Goal: Task Accomplishment & Management: Use online tool/utility

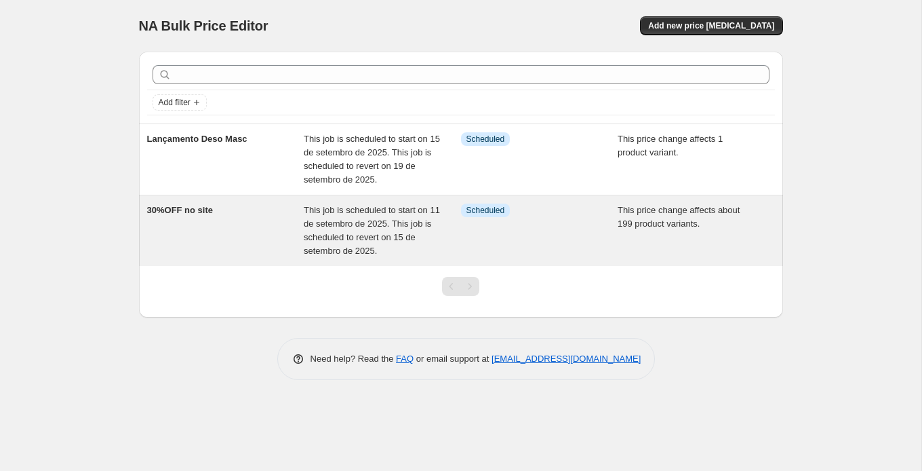
click at [193, 208] on span "30%OFF no site" at bounding box center [180, 210] width 66 height 10
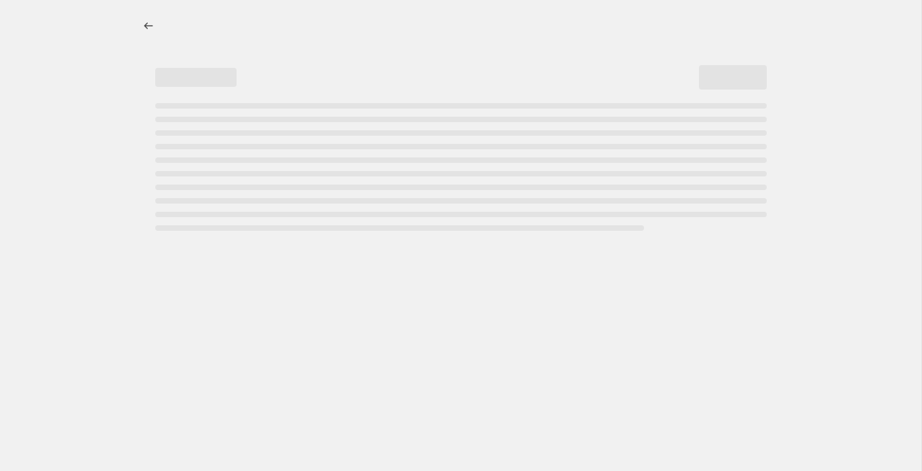
select select "pcap"
select select "no_change"
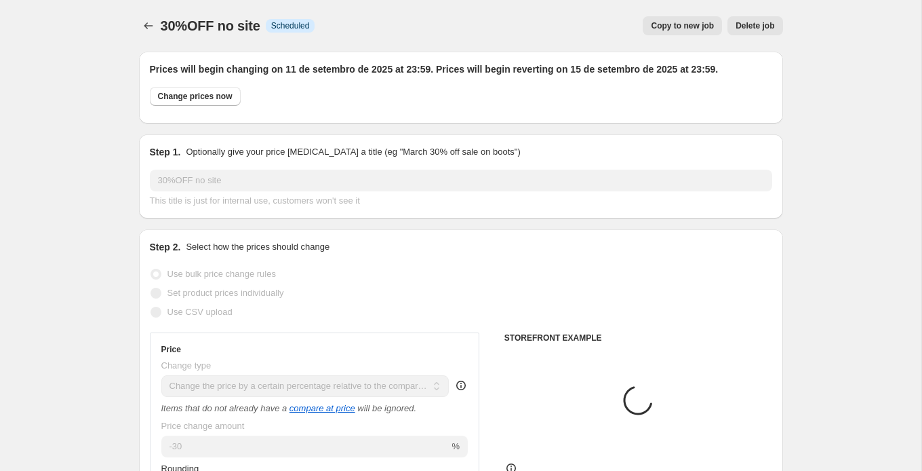
select select "collection"
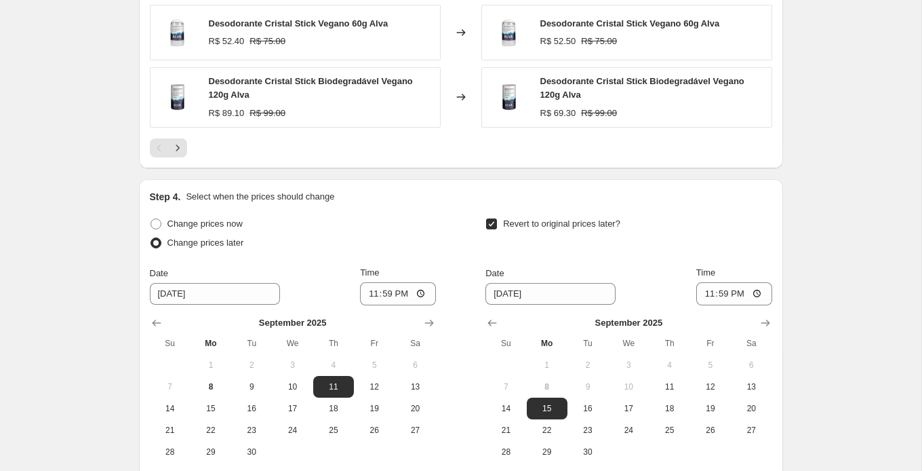
scroll to position [1415, 0]
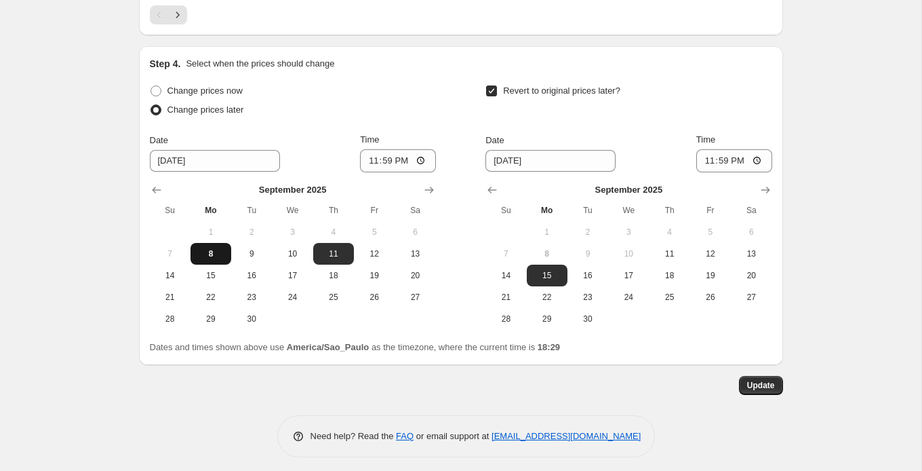
click at [215, 248] on span "8" at bounding box center [211, 253] width 30 height 11
type input "9/8/2025"
click at [396, 157] on input "23:59" at bounding box center [398, 160] width 76 height 23
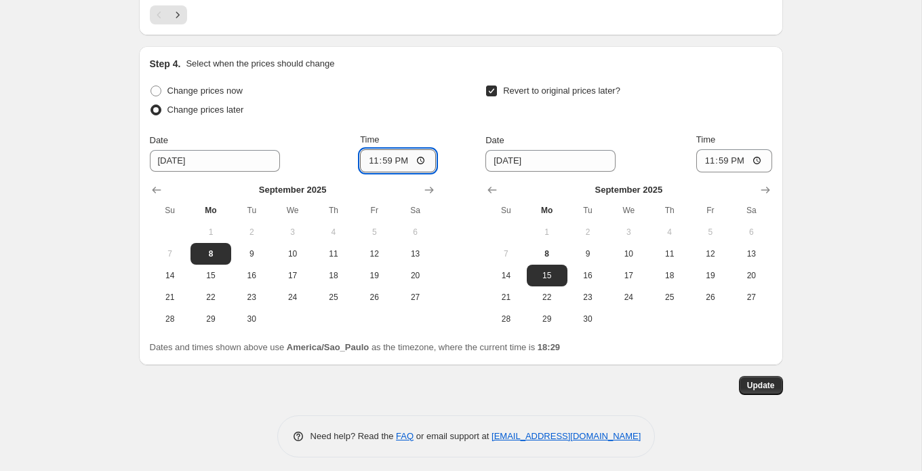
click at [384, 156] on input "23:59" at bounding box center [398, 160] width 76 height 23
type input "18:29"
click at [747, 380] on span "Update" at bounding box center [761, 385] width 28 height 11
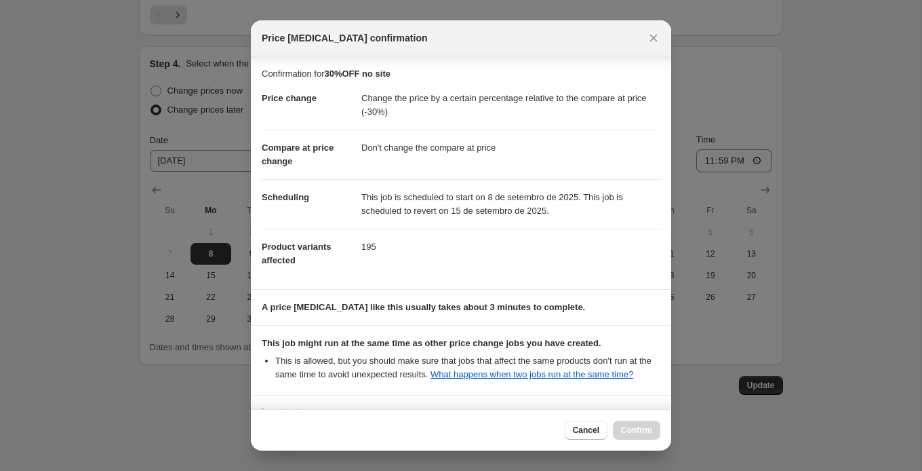
scroll to position [121, 0]
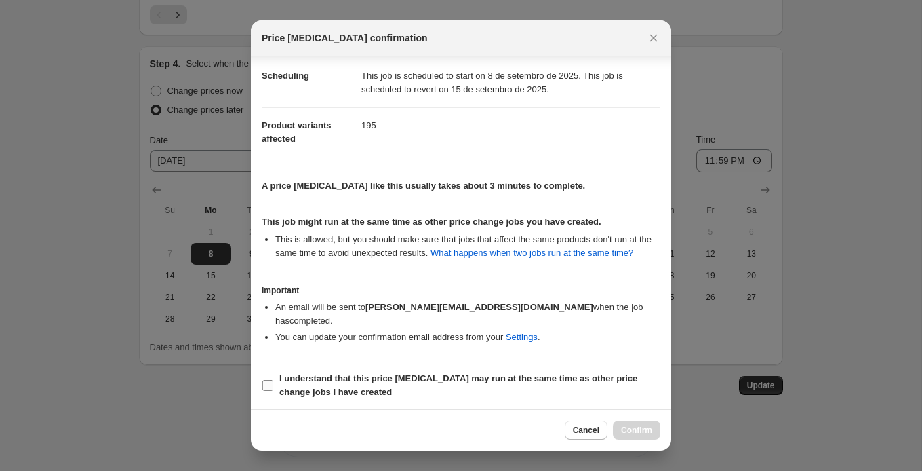
click at [329, 380] on b "I understand that this price change job may run at the same time as other price…" at bounding box center [458, 385] width 358 height 24
click at [273, 380] on input "I understand that this price change job may run at the same time as other price…" at bounding box center [267, 385] width 11 height 11
checkbox input "true"
click at [644, 430] on span "Confirm" at bounding box center [636, 430] width 31 height 11
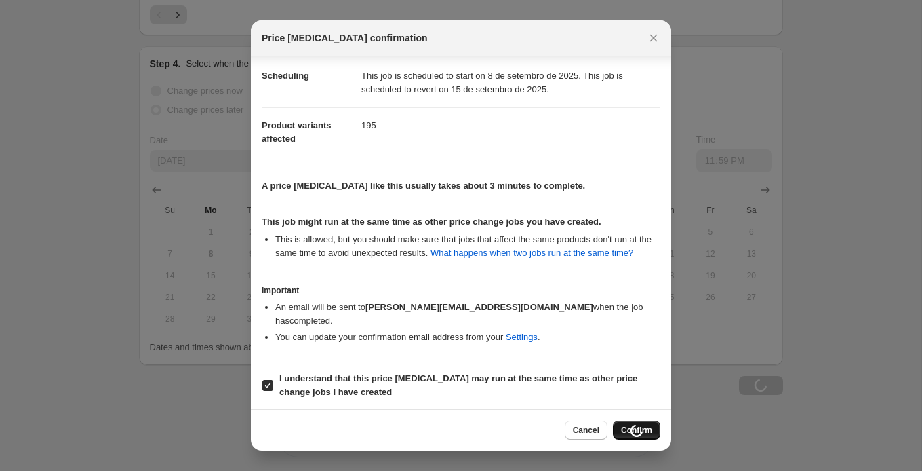
scroll to position [1415, 0]
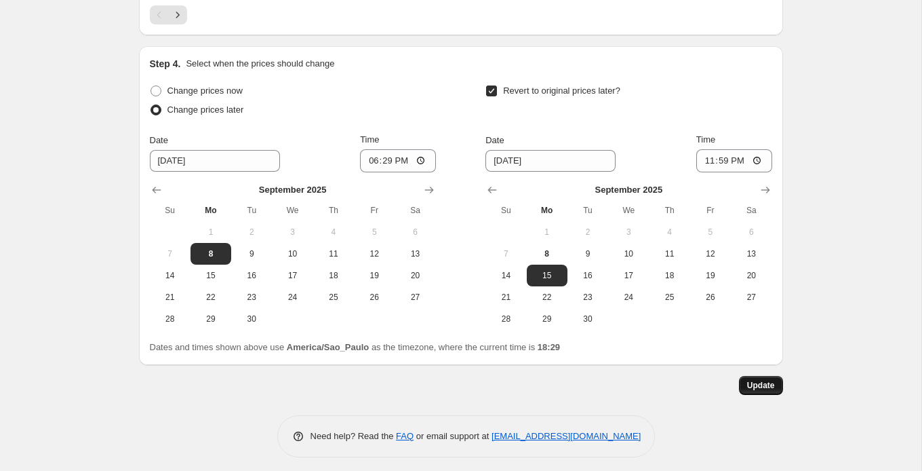
click at [754, 380] on span "Update" at bounding box center [761, 385] width 28 height 11
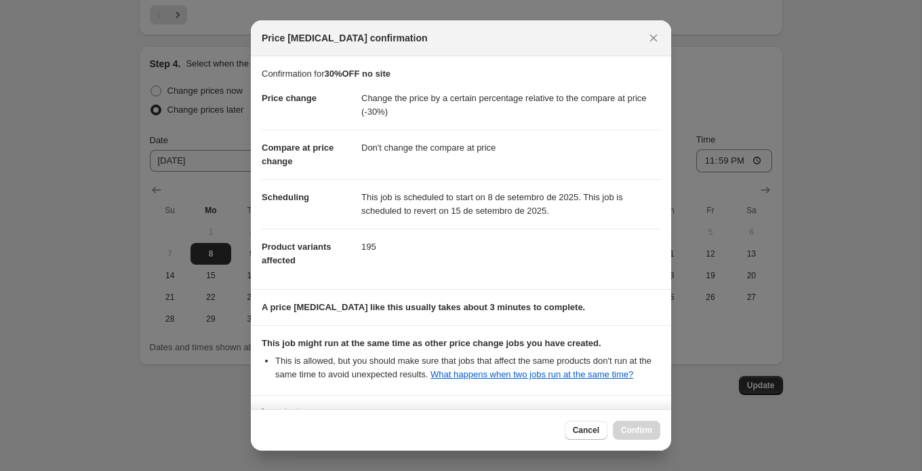
scroll to position [121, 0]
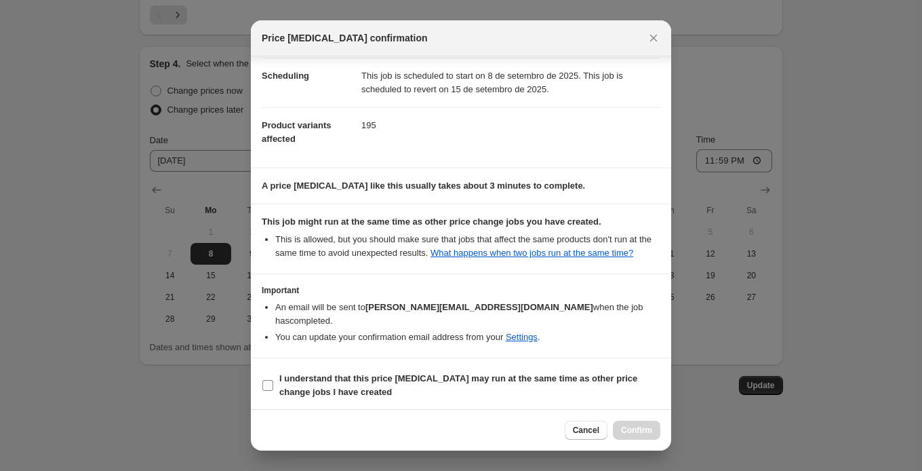
click at [424, 379] on b "I understand that this price change job may run at the same time as other price…" at bounding box center [458, 385] width 358 height 24
click at [273, 380] on input "I understand that this price change job may run at the same time as other price…" at bounding box center [267, 385] width 11 height 11
checkbox input "true"
click at [623, 427] on span "Confirm" at bounding box center [636, 430] width 31 height 11
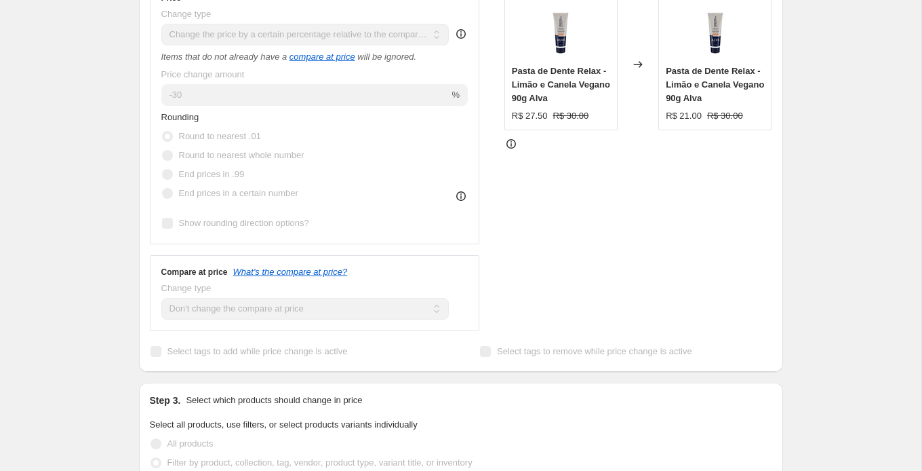
scroll to position [301, 0]
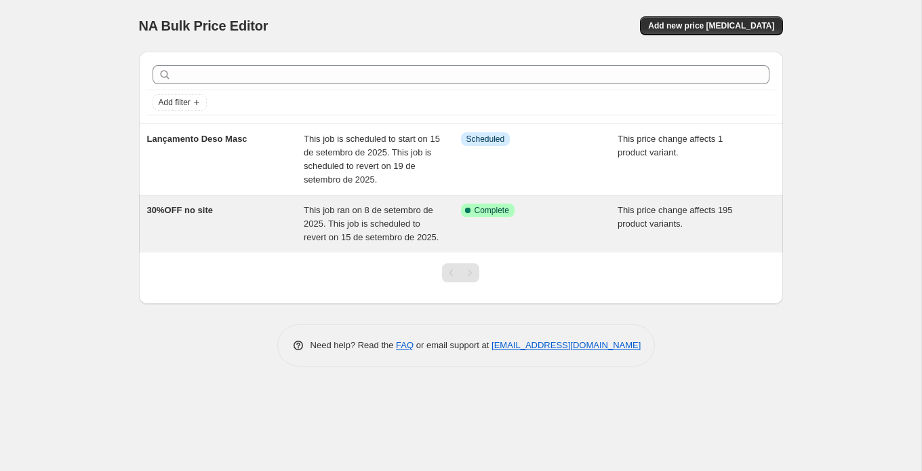
click at [161, 206] on span "30%OFF no site" at bounding box center [180, 210] width 66 height 10
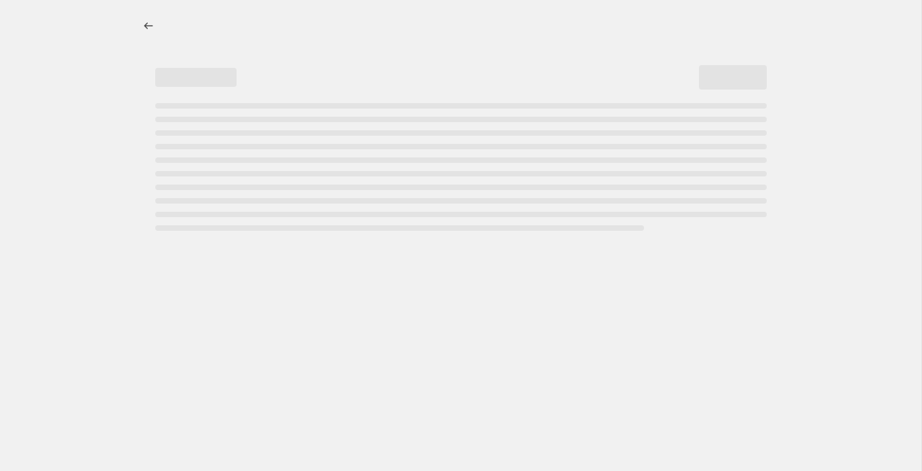
select select "pcap"
select select "no_change"
select select "collection"
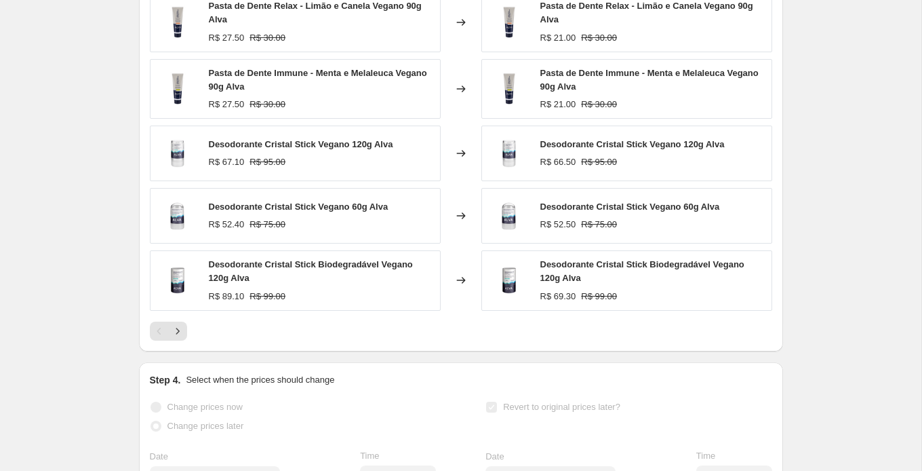
scroll to position [1161, 0]
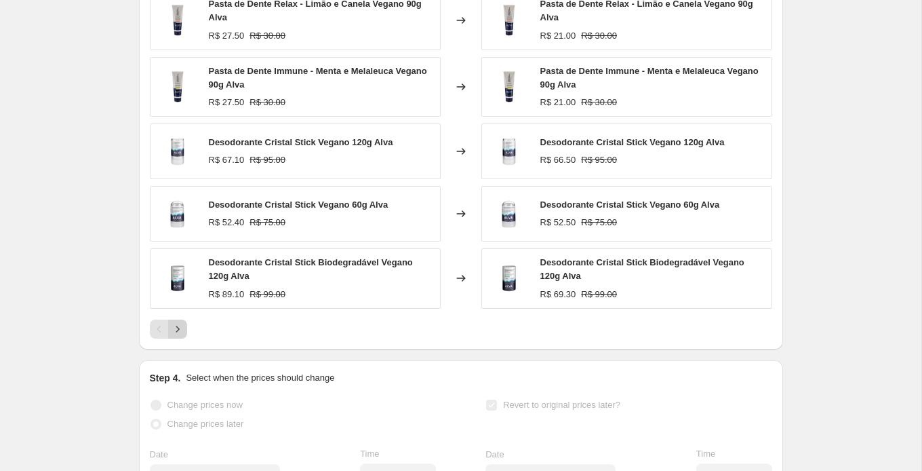
click at [181, 323] on icon "Next" at bounding box center [178, 329] width 14 height 14
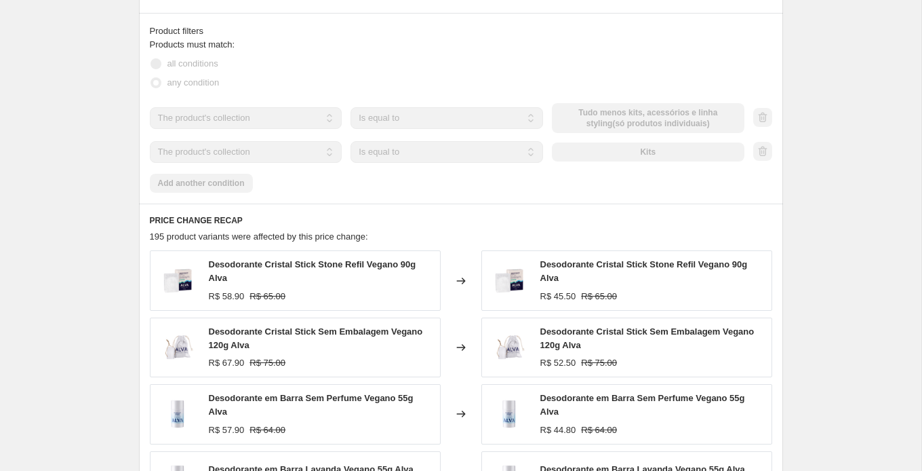
scroll to position [0, 0]
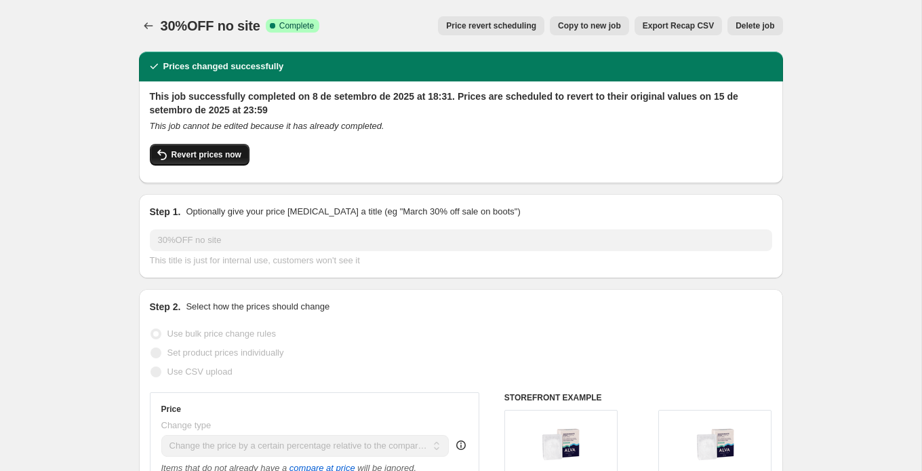
click at [209, 153] on span "Revert prices now" at bounding box center [207, 154] width 70 height 11
checkbox input "false"
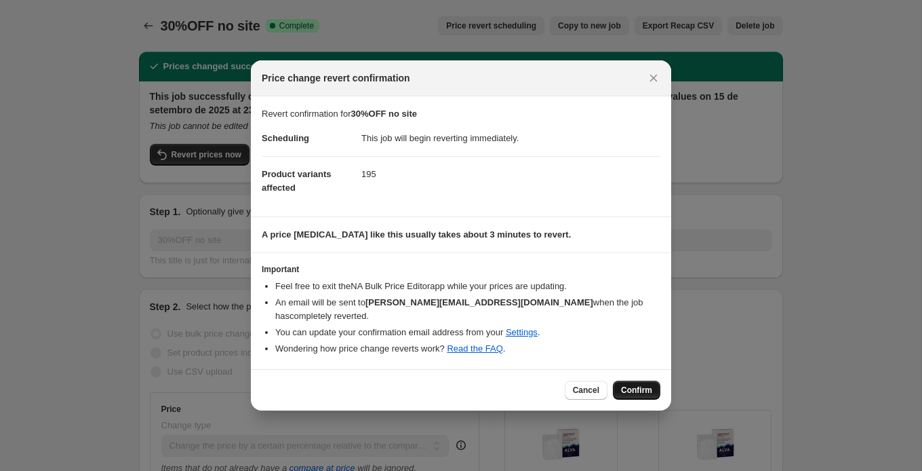
click at [640, 385] on span "Confirm" at bounding box center [636, 390] width 31 height 11
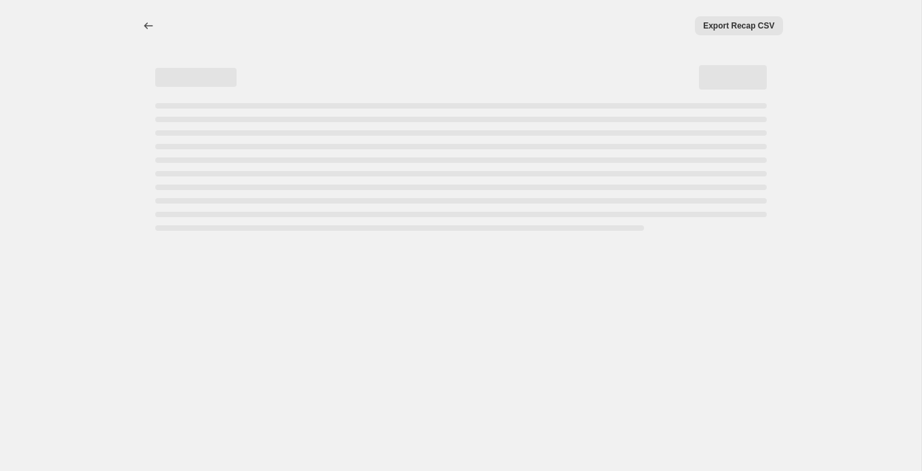
select select "pcap"
select select "no_change"
select select "collection"
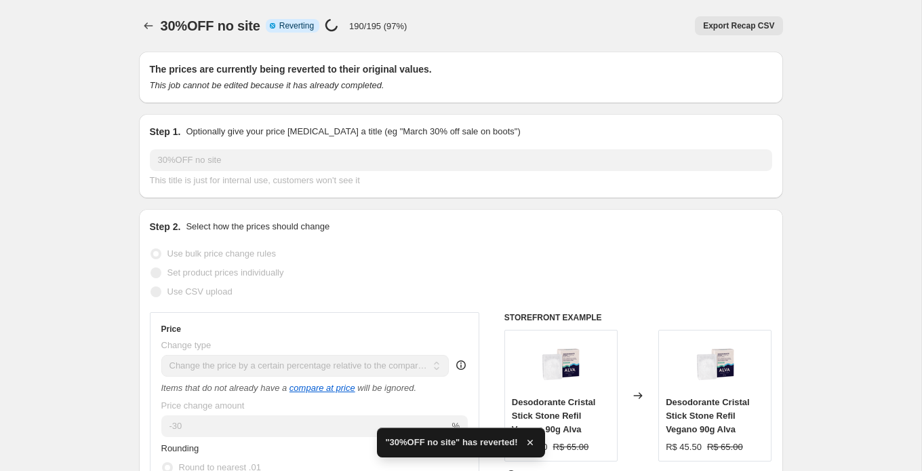
checkbox input "true"
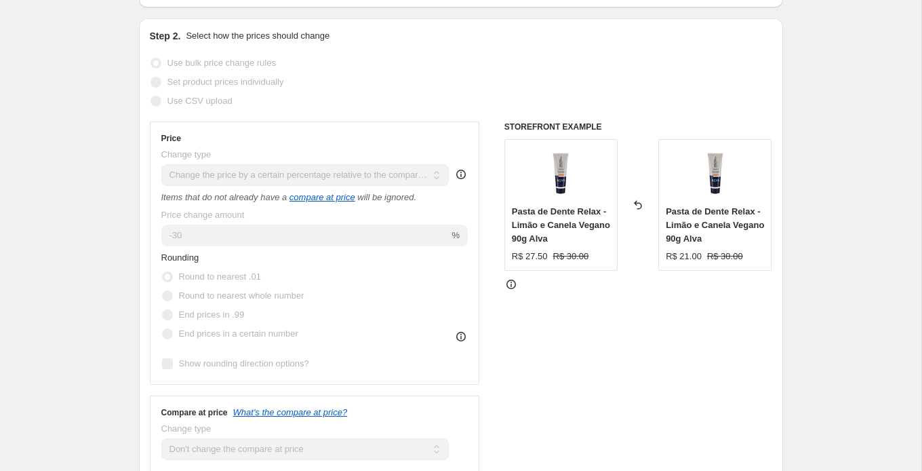
scroll to position [219, 0]
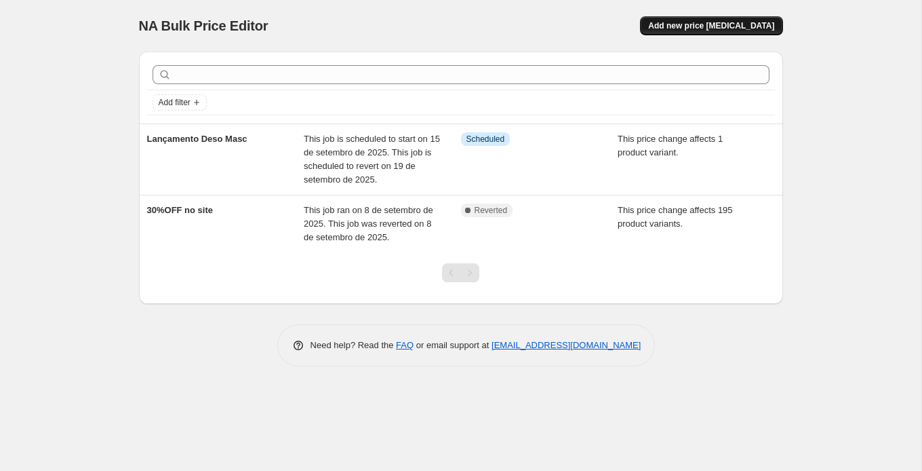
click at [740, 27] on span "Add new price [MEDICAL_DATA]" at bounding box center [711, 25] width 126 height 11
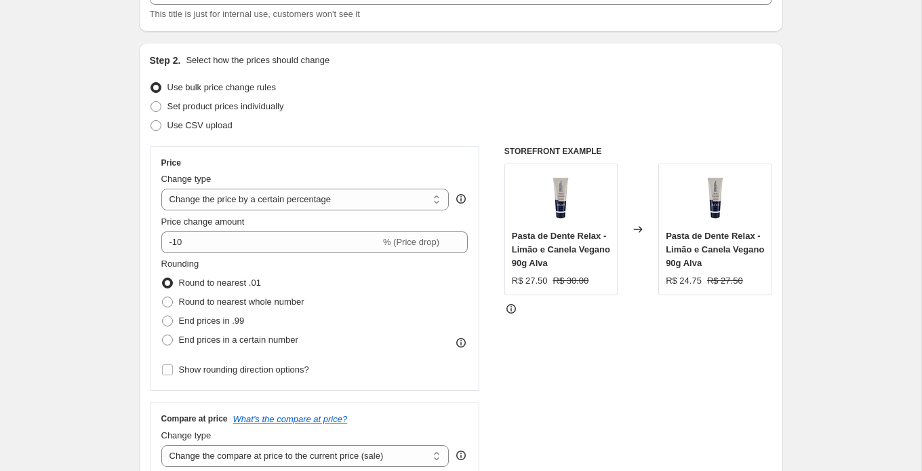
scroll to position [112, 0]
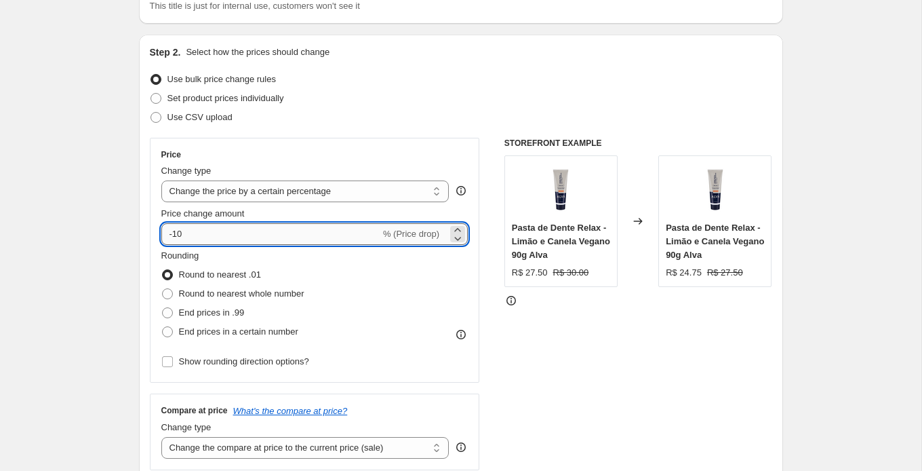
click at [276, 234] on input "-10" at bounding box center [270, 234] width 219 height 22
click at [260, 195] on select "Change the price to a certain amount Change the price by a certain amount Chang…" at bounding box center [305, 191] width 288 height 22
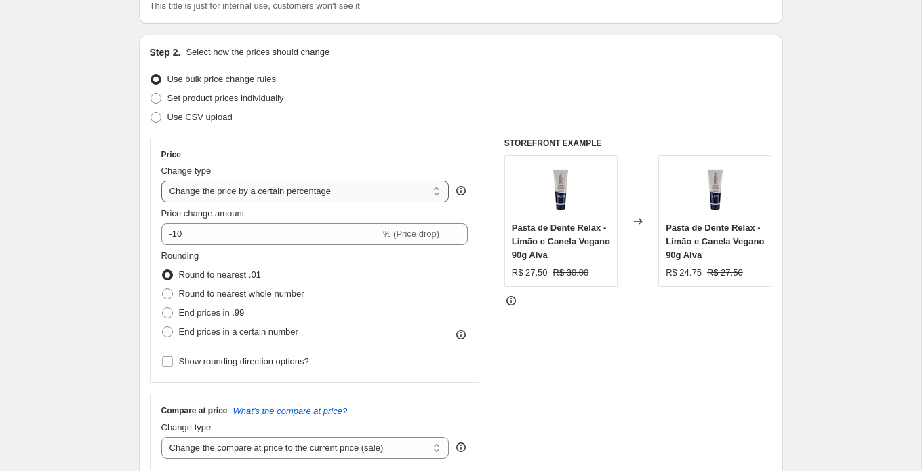
select select "pcap"
click at [161, 180] on select "Change the price to a certain amount Change the price by a certain amount Chang…" at bounding box center [305, 191] width 288 height 22
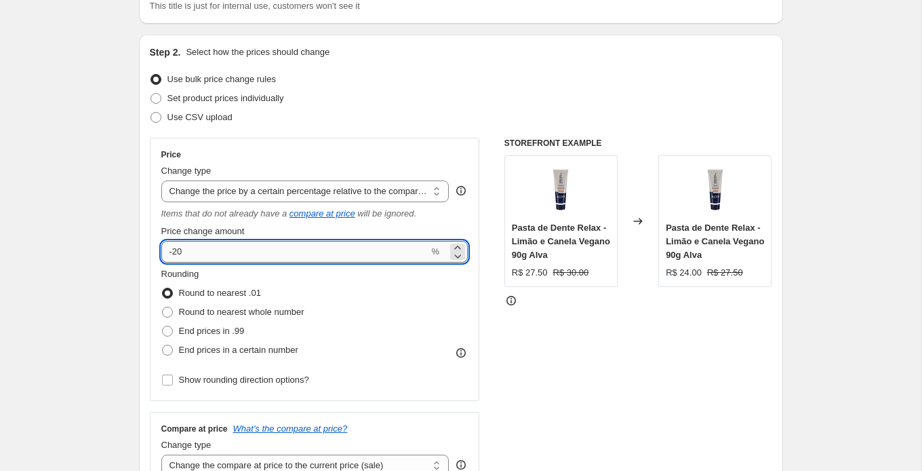
click at [345, 244] on input "-20" at bounding box center [295, 252] width 268 height 22
click at [343, 250] on input "-20" at bounding box center [295, 252] width 268 height 22
type input "-2"
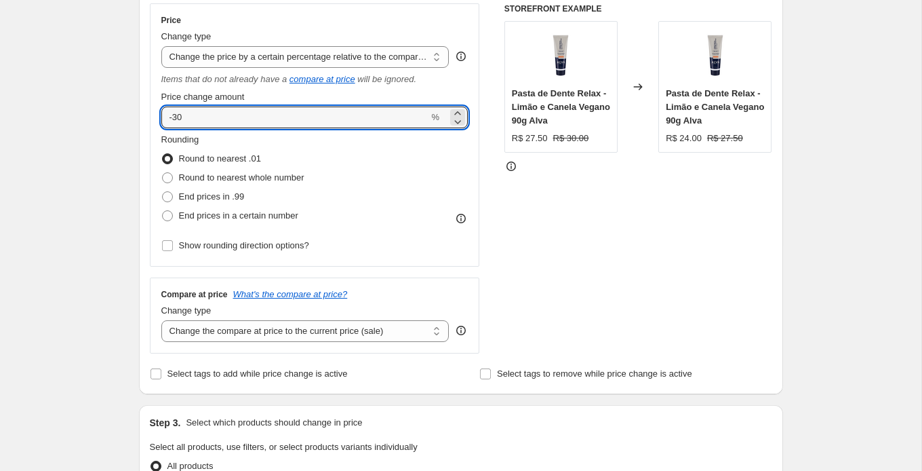
scroll to position [248, 0]
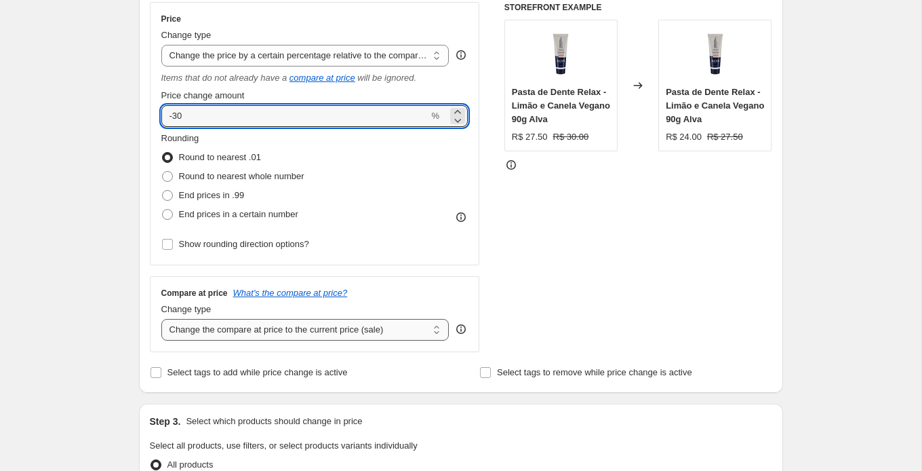
type input "-30"
click at [235, 322] on select "Change the compare at price to the current price (sale) Change the compare at p…" at bounding box center [305, 330] width 288 height 22
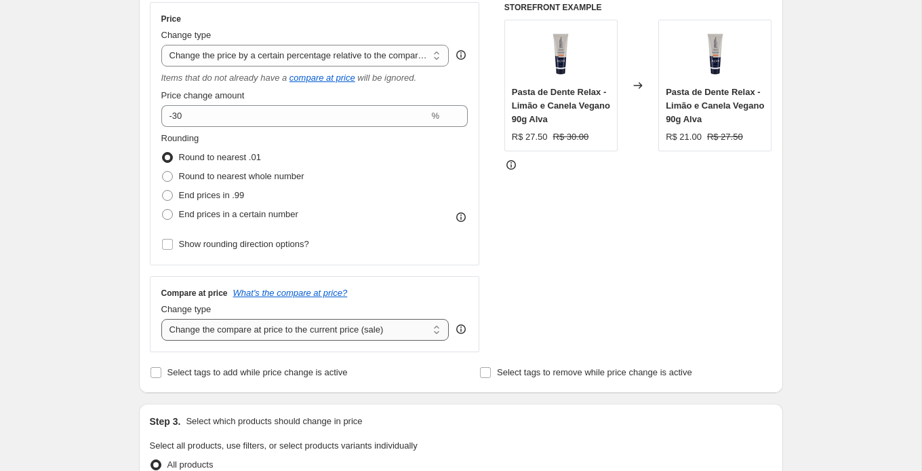
select select "no_change"
click at [161, 319] on select "Change the compare at price to the current price (sale) Change the compare at p…" at bounding box center [305, 330] width 288 height 22
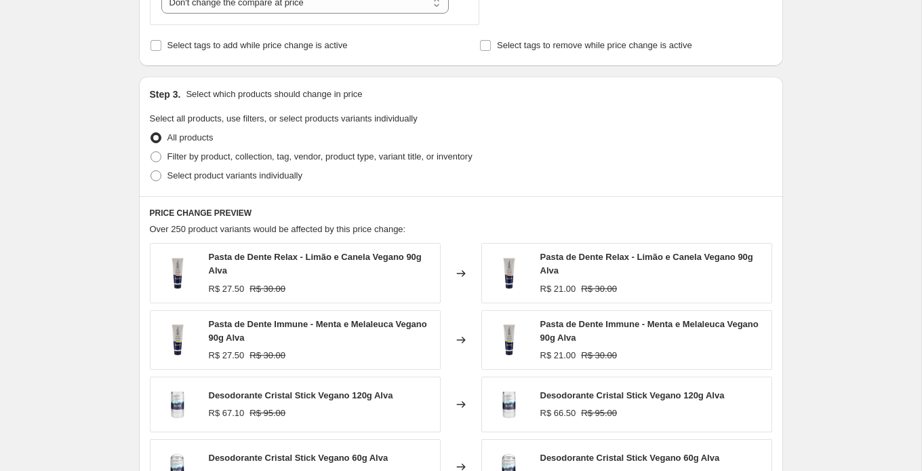
scroll to position [586, 0]
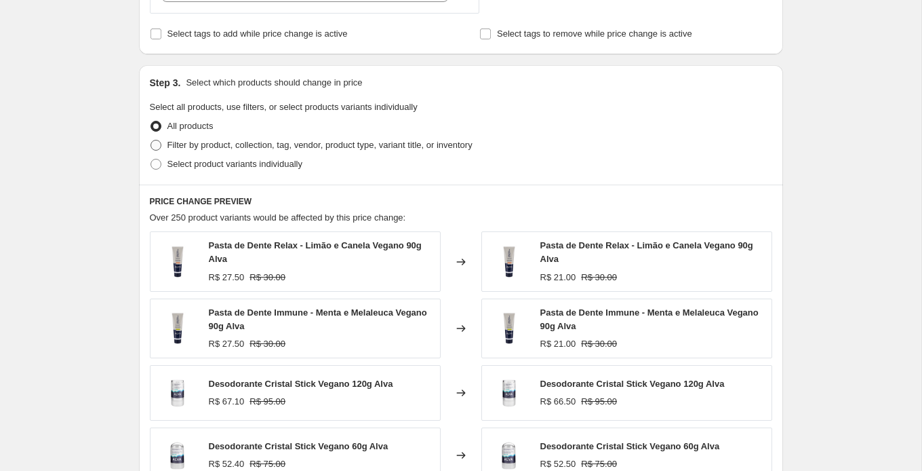
click at [185, 143] on span "Filter by product, collection, tag, vendor, product type, variant title, or inv…" at bounding box center [320, 145] width 305 height 10
click at [151, 140] on input "Filter by product, collection, tag, vendor, product type, variant title, or inv…" at bounding box center [151, 140] width 1 height 1
radio input "true"
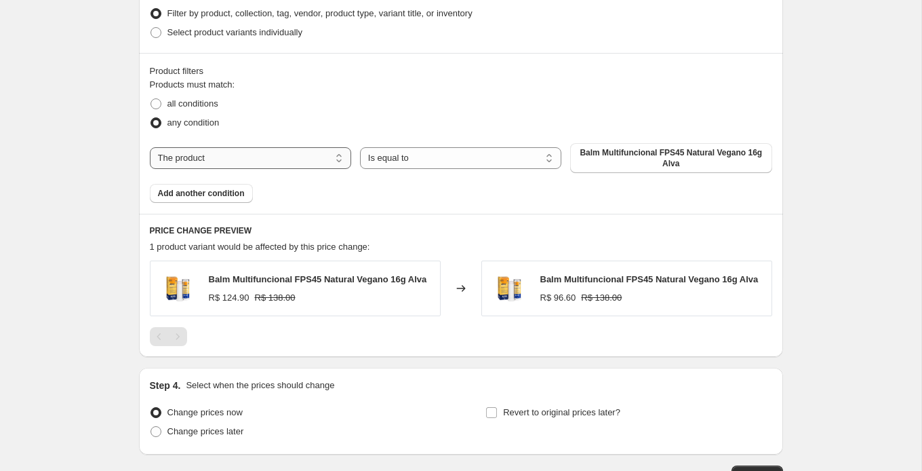
scroll to position [717, 0]
click at [269, 160] on select "The product The product's collection The product's tag The product's vendor The…" at bounding box center [250, 159] width 201 height 22
select select "collection"
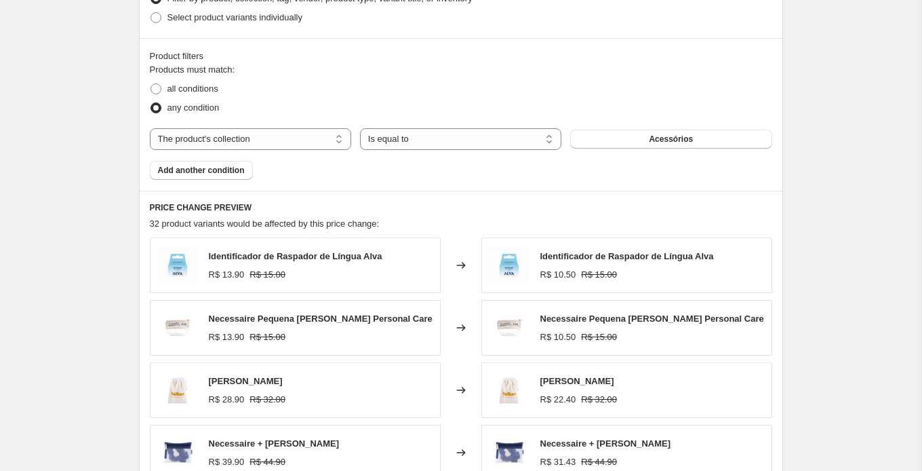
scroll to position [741, 0]
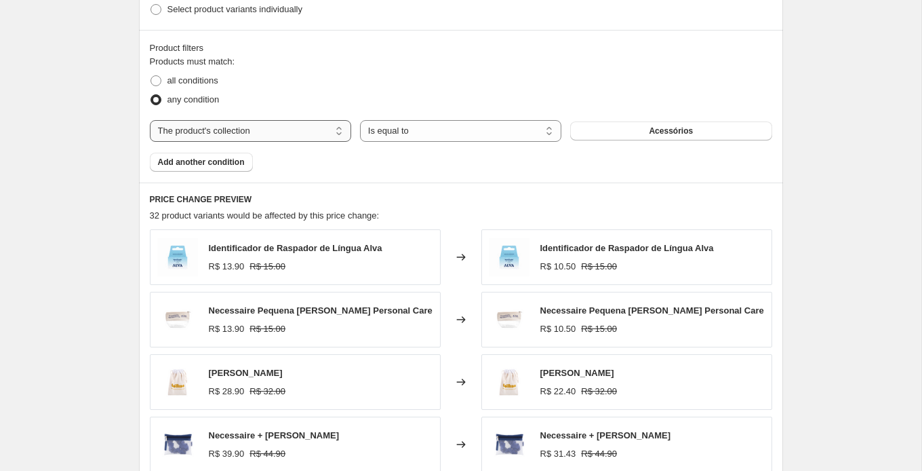
click at [312, 129] on select "The product The product's collection The product's tag The product's vendor The…" at bounding box center [250, 131] width 201 height 22
click at [150, 120] on select "The product The product's collection The product's tag The product's vendor The…" at bounding box center [250, 131] width 201 height 22
click at [411, 132] on select "Is equal to Is not equal to" at bounding box center [460, 131] width 201 height 22
click at [663, 127] on span "Acessórios" at bounding box center [671, 130] width 44 height 11
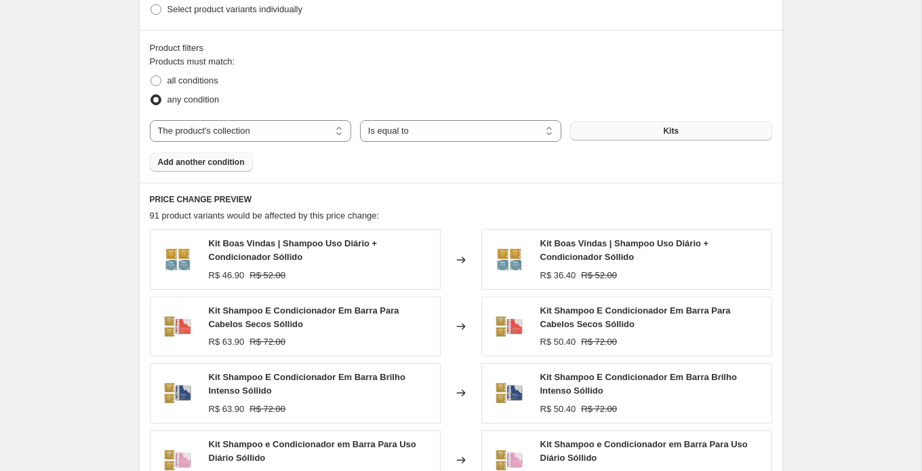
click at [244, 158] on span "Add another condition" at bounding box center [201, 162] width 87 height 11
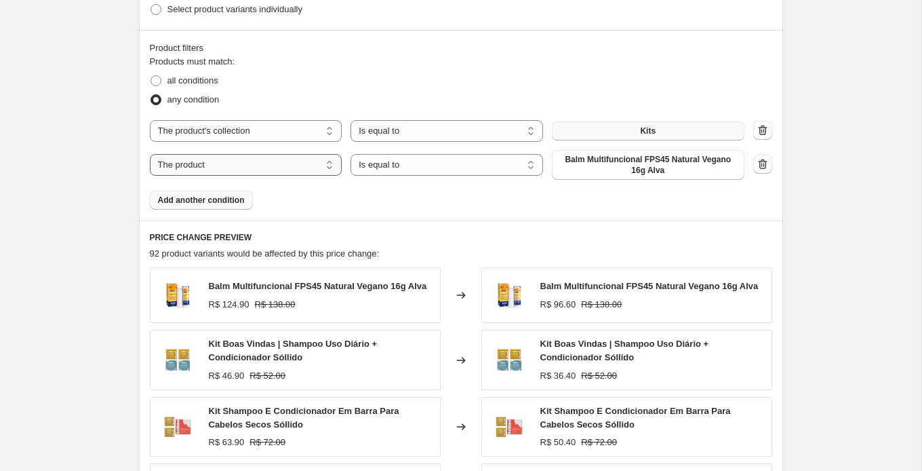
click at [244, 166] on select "The product The product's collection The product's tag The product's vendor The…" at bounding box center [246, 165] width 193 height 22
select select "collection"
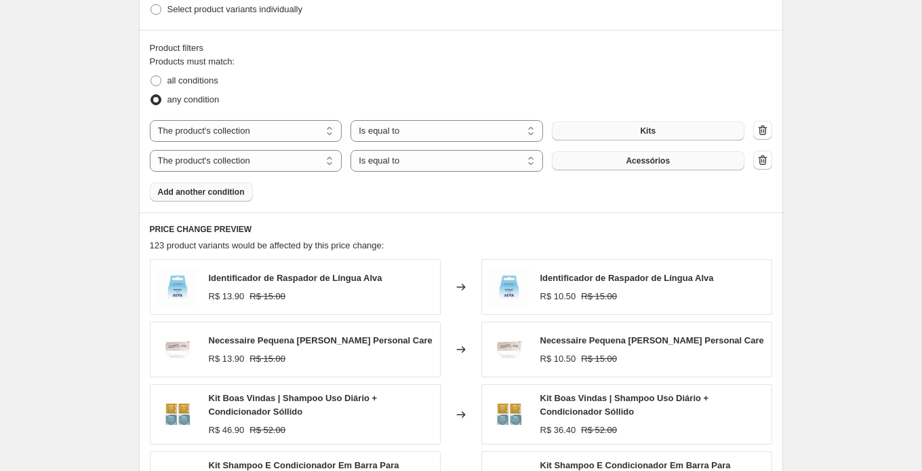
click at [680, 159] on button "Acessórios" at bounding box center [648, 160] width 193 height 19
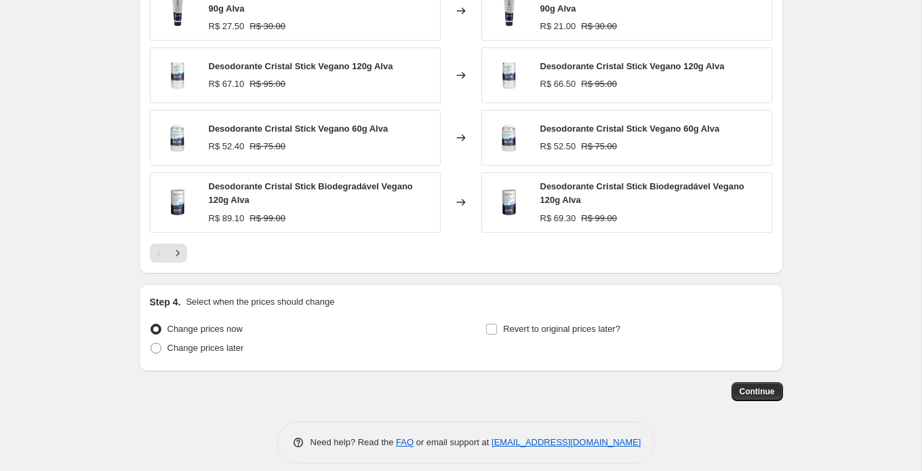
scroll to position [1095, 0]
click at [203, 323] on span "Change prices now" at bounding box center [205, 327] width 75 height 10
click at [151, 323] on input "Change prices now" at bounding box center [151, 322] width 1 height 1
click at [524, 324] on span "Revert to original prices later?" at bounding box center [561, 327] width 117 height 10
click at [497, 324] on input "Revert to original prices later?" at bounding box center [491, 327] width 11 height 11
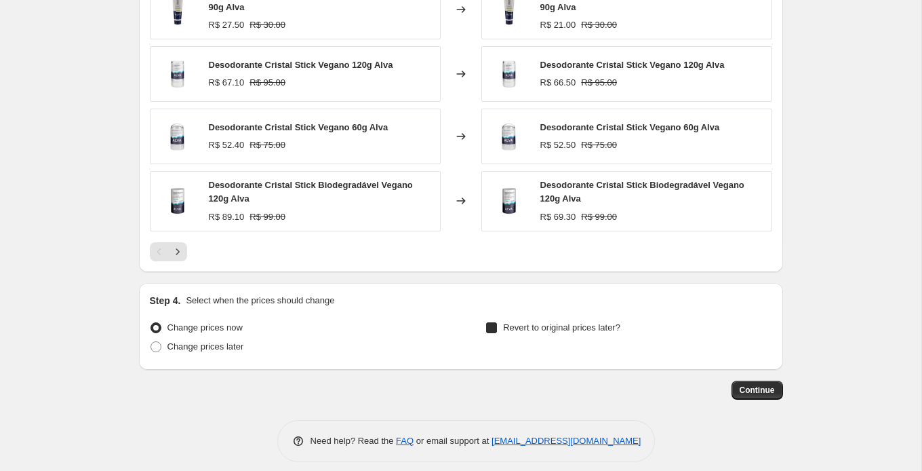
checkbox input "true"
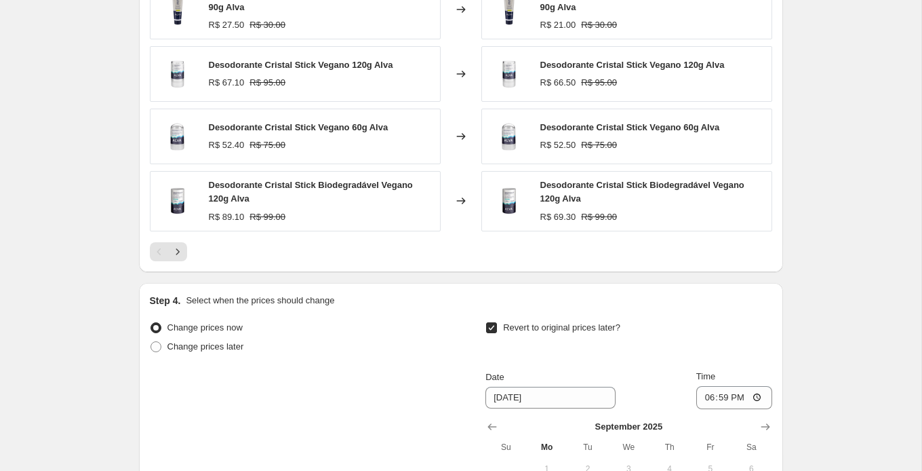
scroll to position [1253, 0]
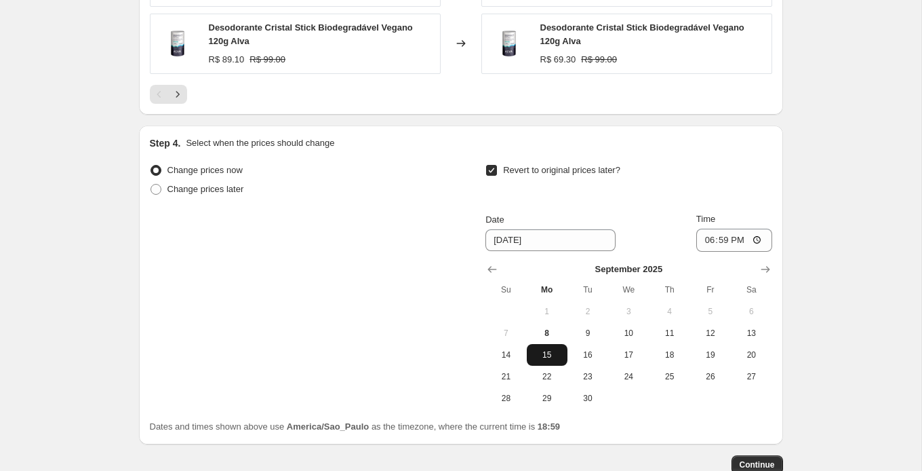
click at [551, 350] on span "15" at bounding box center [547, 354] width 30 height 11
click at [735, 233] on input "18:59" at bounding box center [735, 240] width 76 height 23
click at [720, 235] on input "18:59" at bounding box center [735, 240] width 76 height 23
type input "23:59"
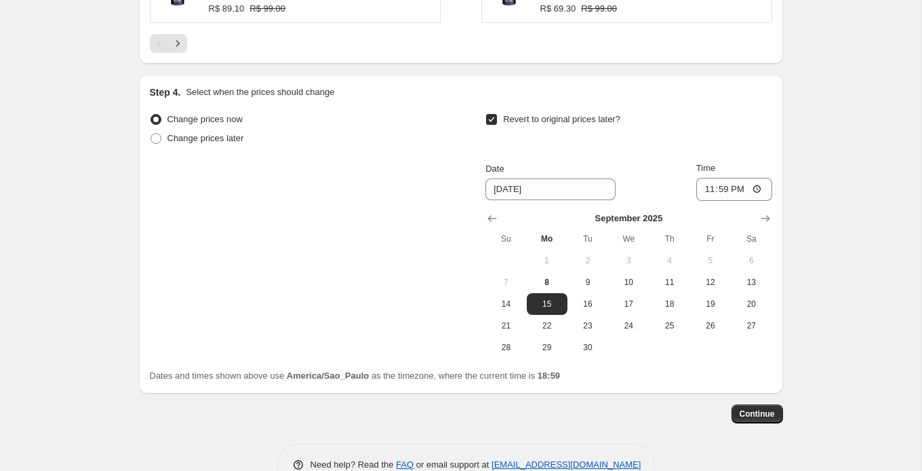
scroll to position [1332, 0]
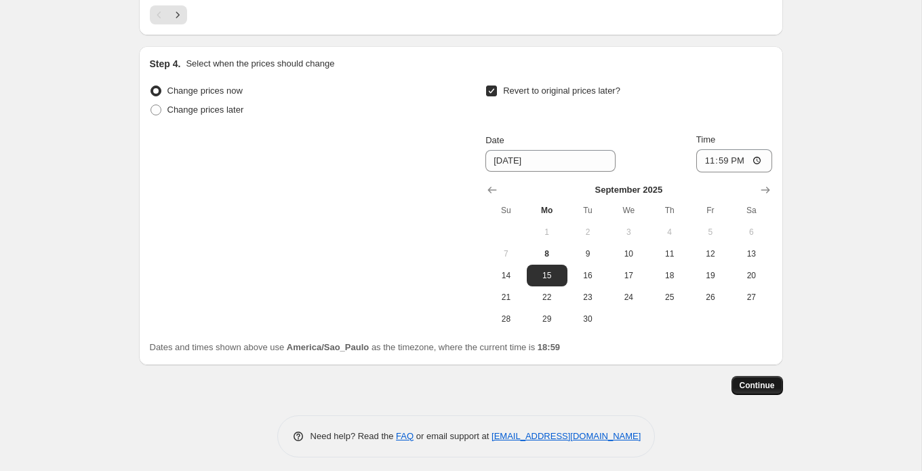
click at [771, 381] on span "Continue" at bounding box center [757, 385] width 35 height 11
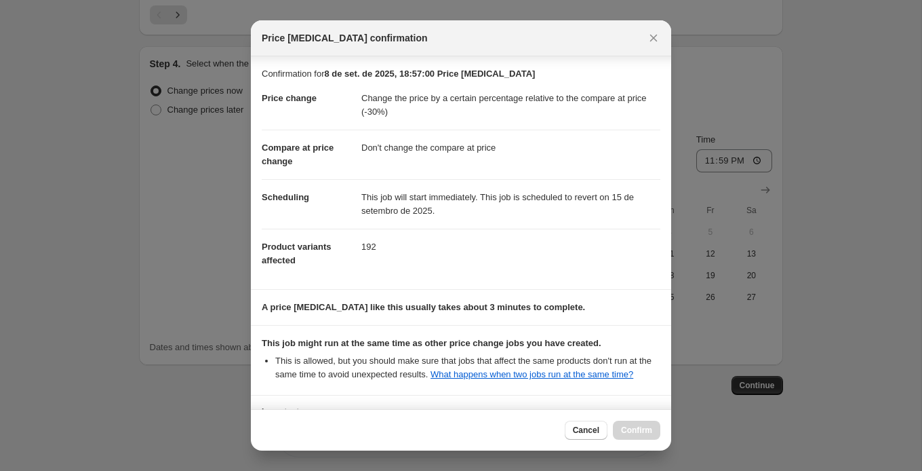
scroll to position [138, 0]
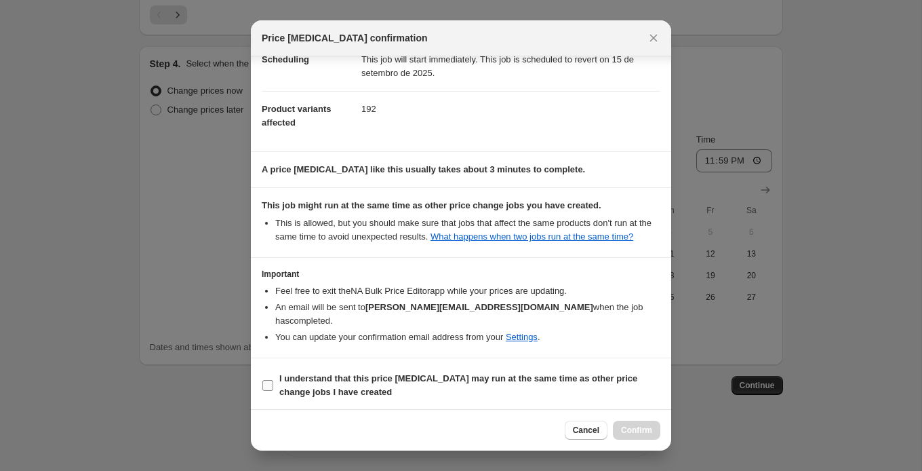
click at [303, 377] on b "I understand that this price change job may run at the same time as other price…" at bounding box center [458, 385] width 358 height 24
click at [273, 380] on input "I understand that this price change job may run at the same time as other price…" at bounding box center [267, 385] width 11 height 11
checkbox input "true"
click at [632, 429] on span "Confirm" at bounding box center [636, 430] width 31 height 11
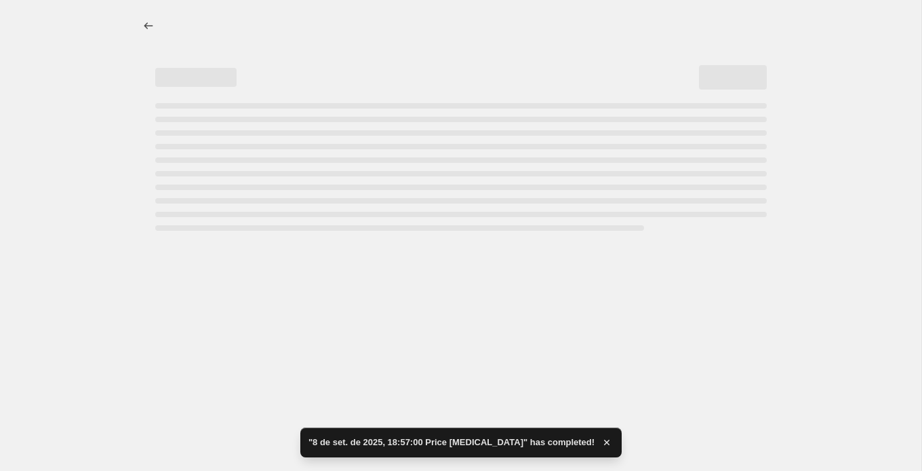
select select "pcap"
select select "no_change"
select select "collection"
